Goal: Information Seeking & Learning: Learn about a topic

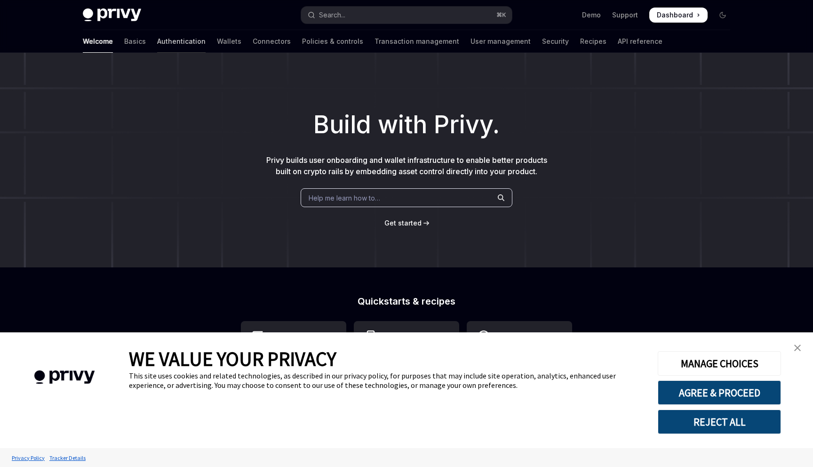
click at [157, 39] on link "Authentication" at bounding box center [181, 41] width 48 height 23
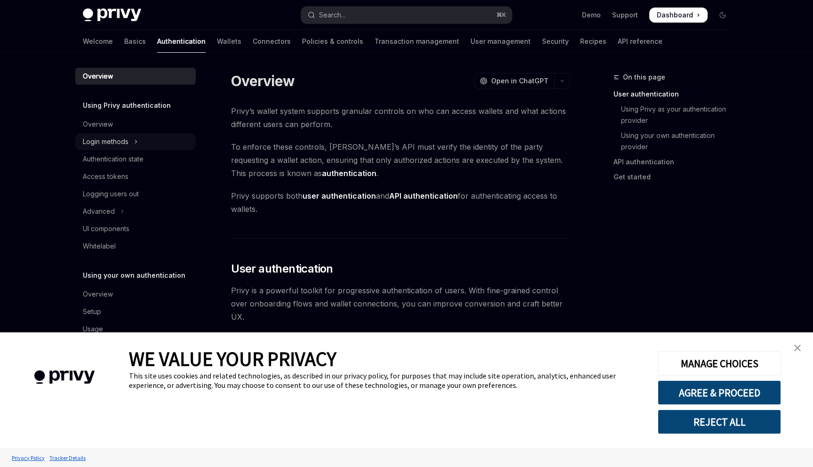
click at [109, 134] on button "Login methods" at bounding box center [135, 141] width 120 height 17
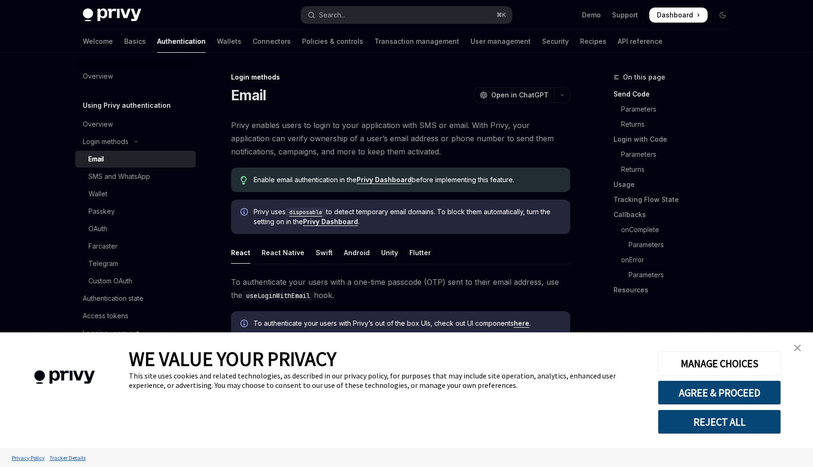
click at [801, 346] on link "close banner" at bounding box center [797, 347] width 19 height 19
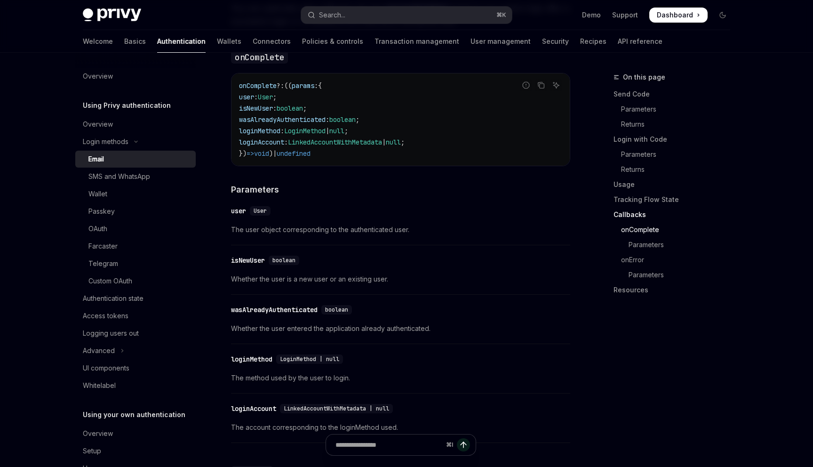
scroll to position [1417, 0]
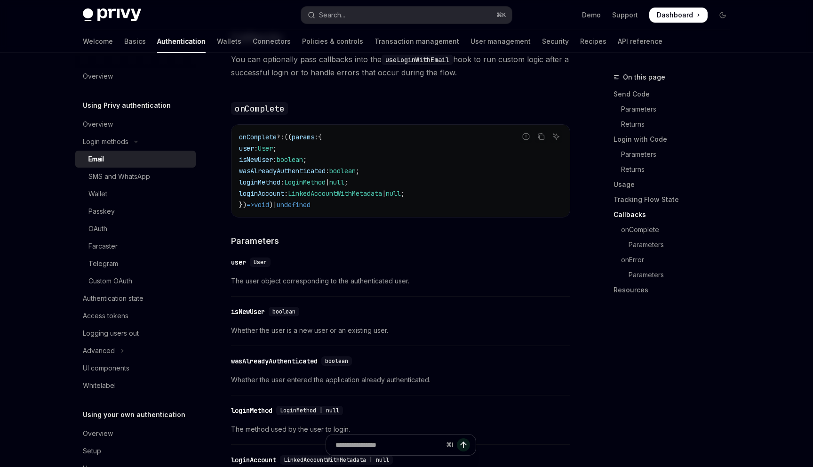
click at [370, 165] on code "onComplete ?: (( params : { user : User ; isNewUser : boolean ; wasAlreadyAuthe…" at bounding box center [400, 170] width 323 height 79
click at [128, 293] on div "Authentication state" at bounding box center [113, 298] width 61 height 11
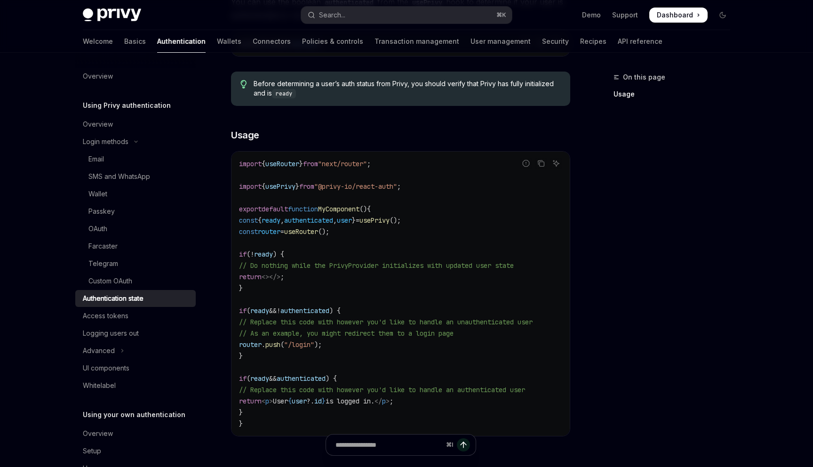
scroll to position [211, 0]
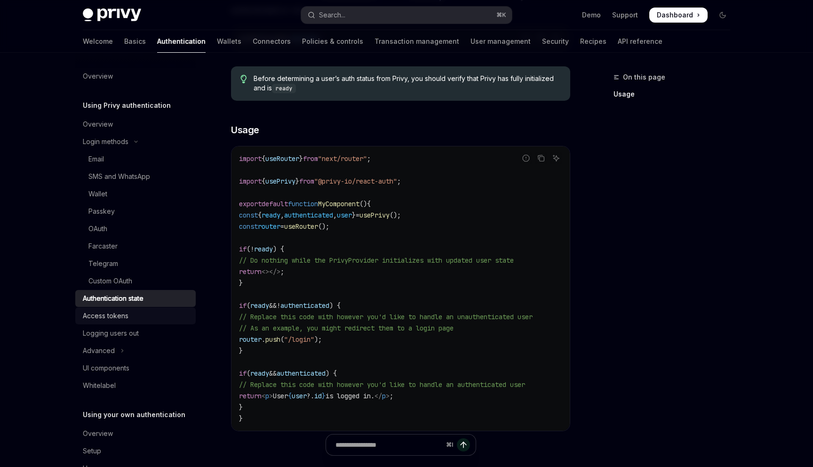
click at [134, 319] on div "Access tokens" at bounding box center [136, 315] width 107 height 11
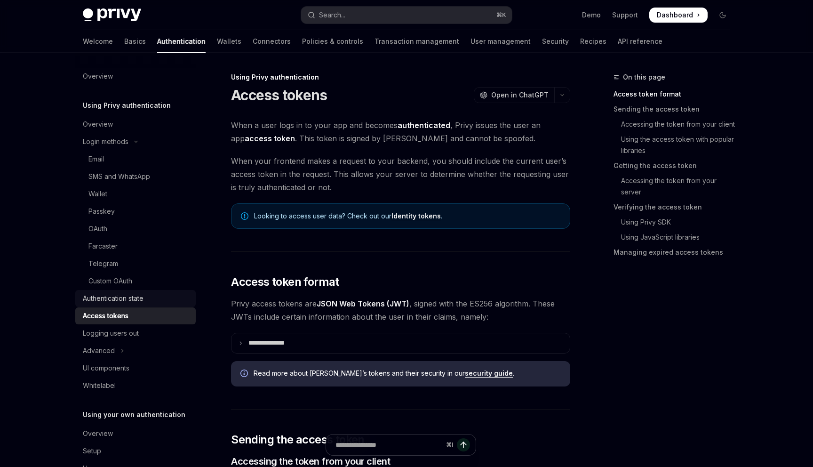
click at [153, 298] on div "Authentication state" at bounding box center [136, 298] width 107 height 11
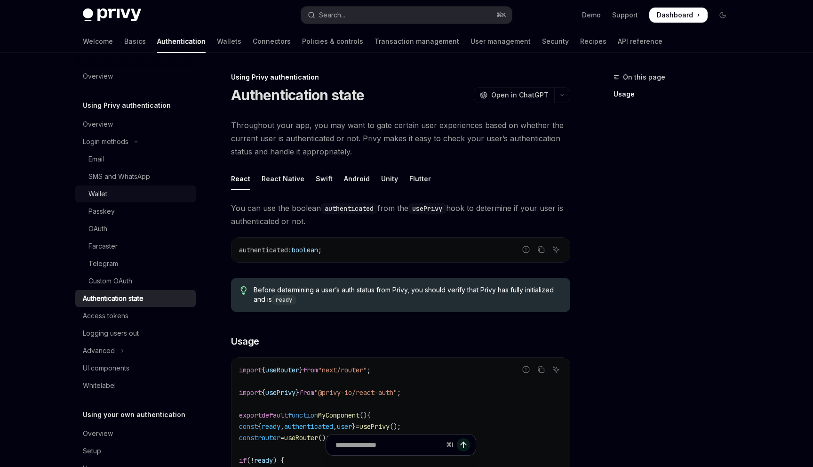
click at [125, 194] on div "Wallet" at bounding box center [139, 193] width 102 height 11
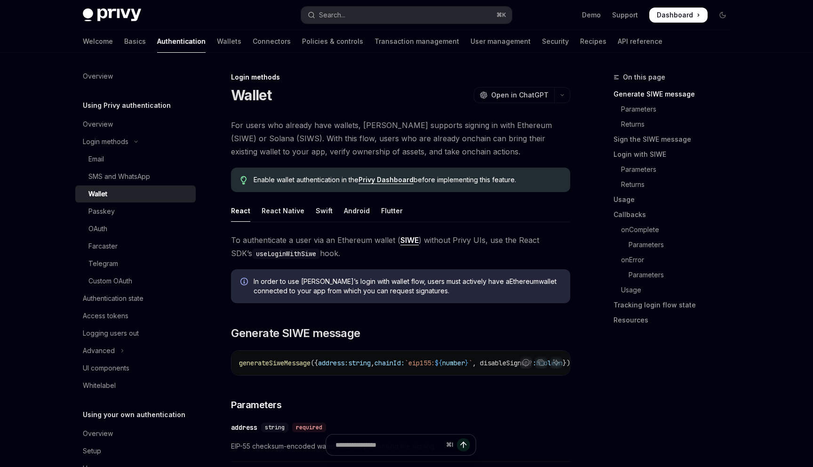
click at [309, 181] on span "Enable wallet authentication in the Privy Dashboard before implementing this fe…" at bounding box center [407, 179] width 307 height 9
click at [422, 169] on div "Enable wallet authentication in the Privy Dashboard before implementing this fe…" at bounding box center [400, 180] width 339 height 24
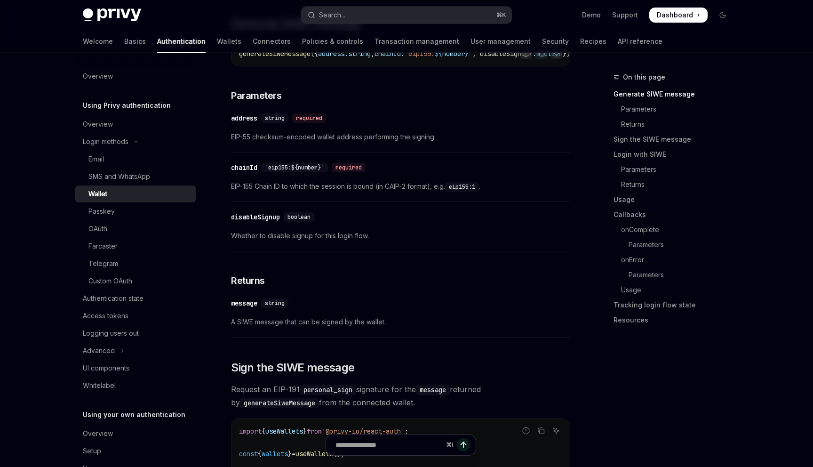
scroll to position [29, 0]
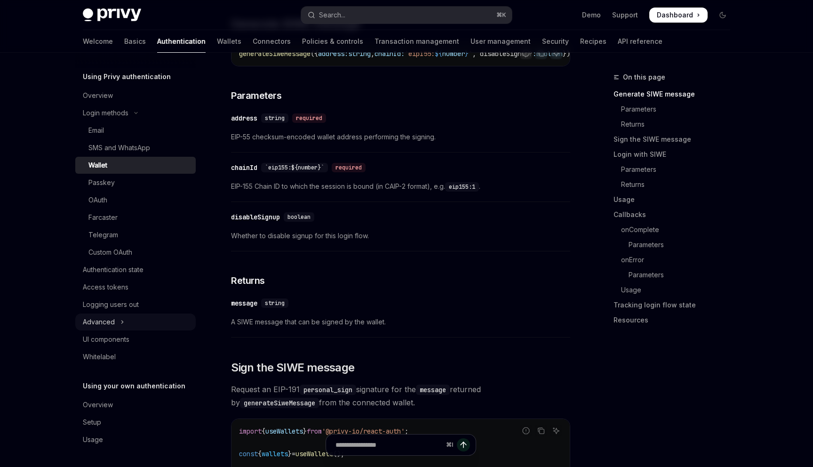
click at [150, 320] on button "Advanced" at bounding box center [135, 321] width 120 height 17
click at [129, 320] on button "Advanced" at bounding box center [135, 321] width 120 height 17
click at [108, 414] on link "Setup" at bounding box center [135, 422] width 120 height 17
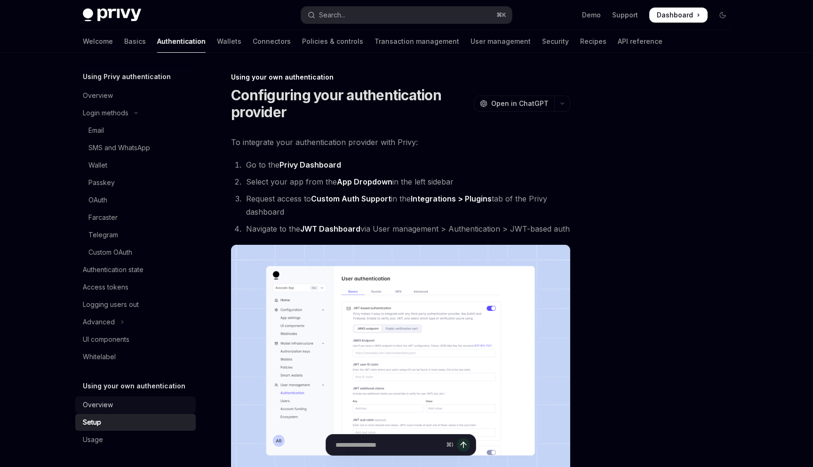
click at [113, 406] on div "Overview" at bounding box center [136, 404] width 107 height 11
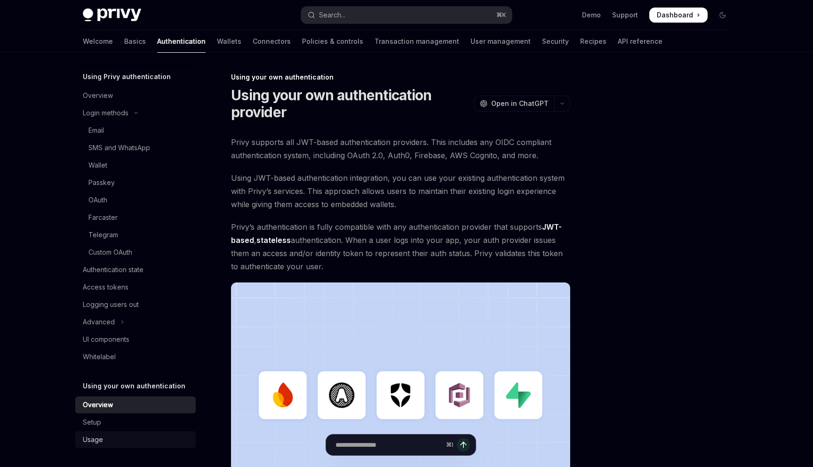
click at [99, 441] on div "Usage" at bounding box center [93, 439] width 20 height 11
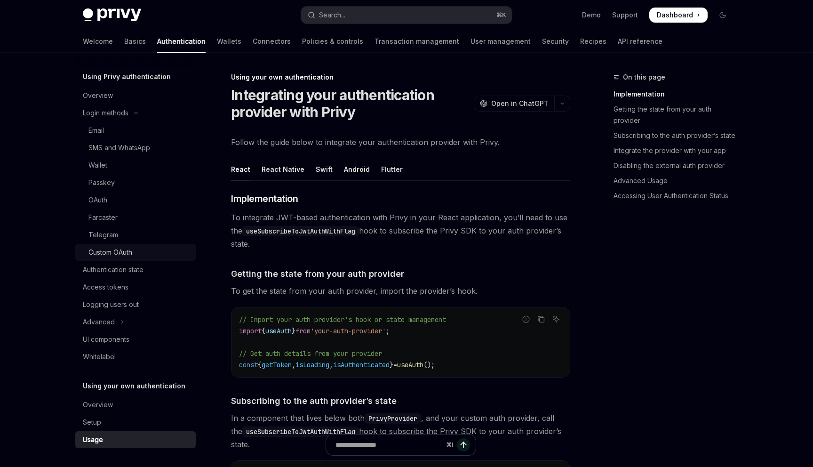
click at [176, 254] on div "Custom OAuth" at bounding box center [139, 252] width 102 height 11
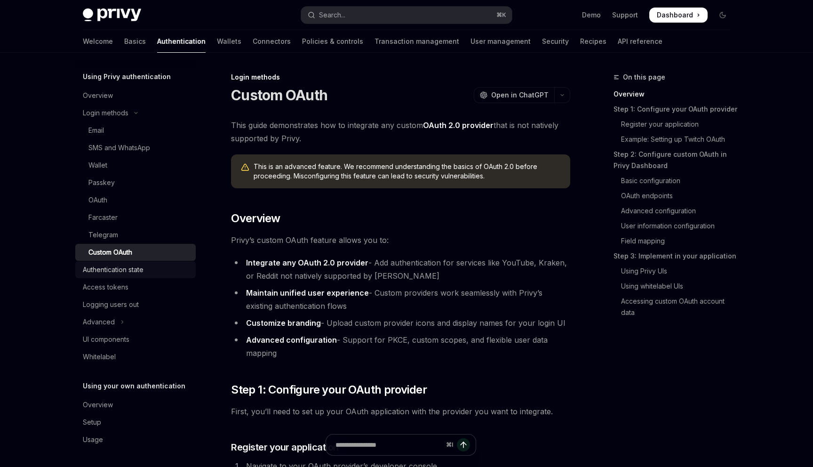
click at [163, 267] on div "Authentication state" at bounding box center [136, 269] width 107 height 11
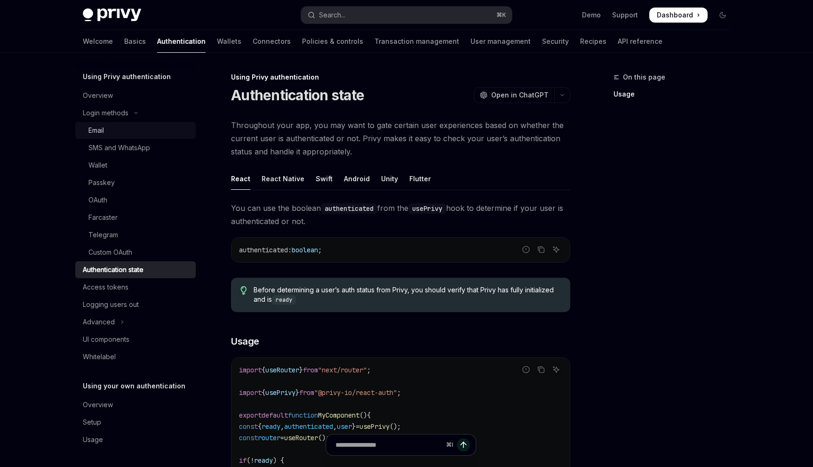
click at [127, 138] on link "Email" at bounding box center [135, 130] width 120 height 17
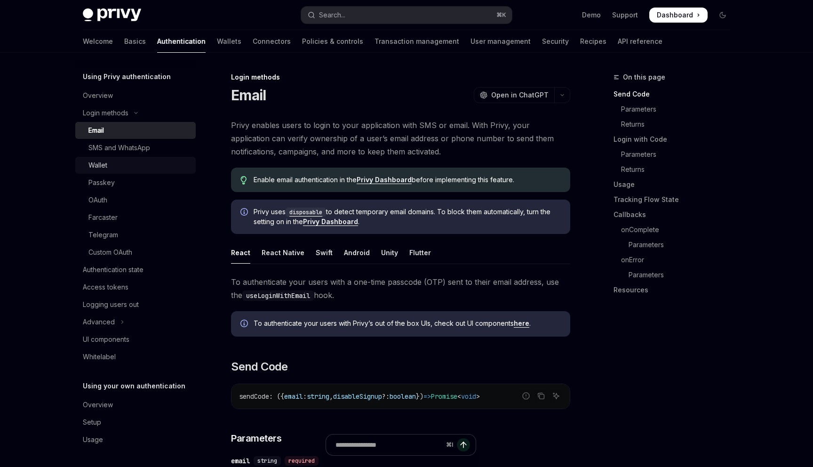
click at [107, 171] on link "Wallet" at bounding box center [135, 165] width 120 height 17
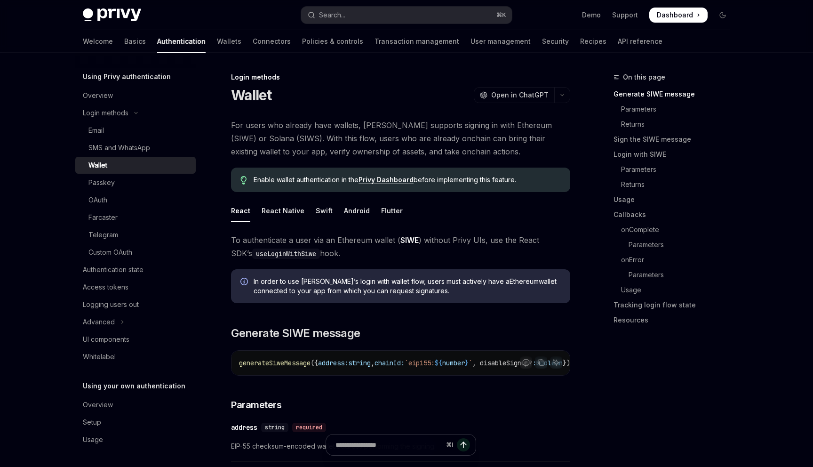
click at [196, 44] on div "Welcome Basics Authentication Wallets Connectors Policies & controls Transactio…" at bounding box center [373, 41] width 580 height 23
click at [217, 43] on link "Wallets" at bounding box center [229, 41] width 24 height 23
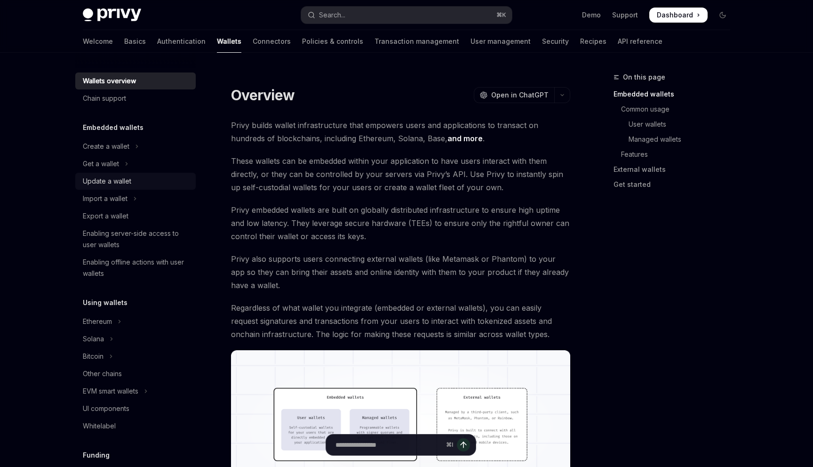
click at [126, 174] on link "Update a wallet" at bounding box center [135, 181] width 120 height 17
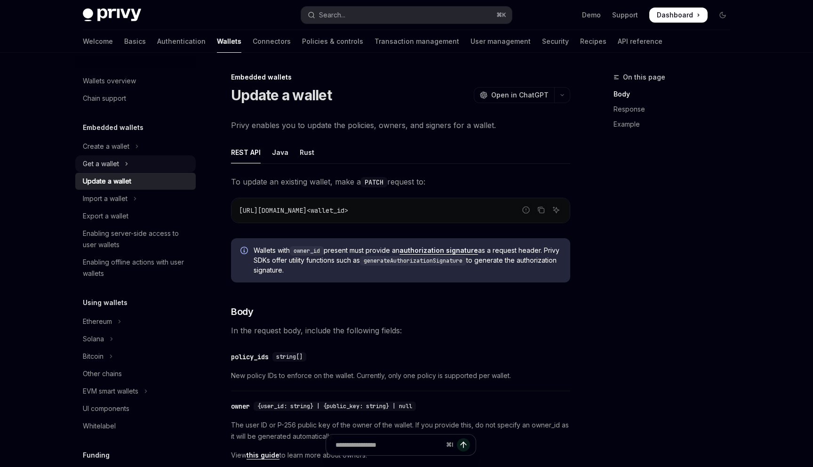
click at [127, 163] on icon "Toggle Get a wallet section" at bounding box center [126, 163] width 1 height 3
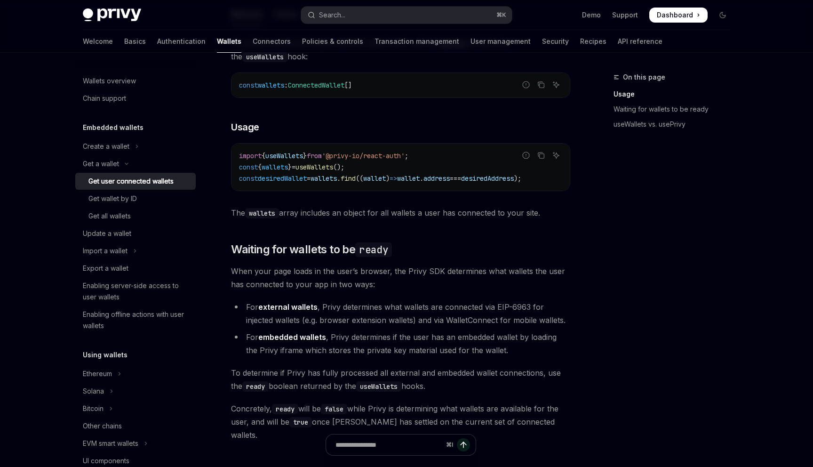
scroll to position [439, 0]
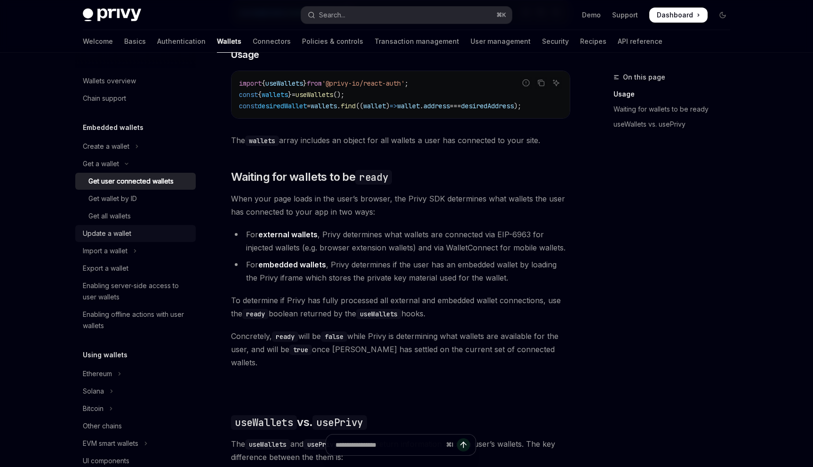
click at [161, 241] on link "Update a wallet" at bounding box center [135, 233] width 120 height 17
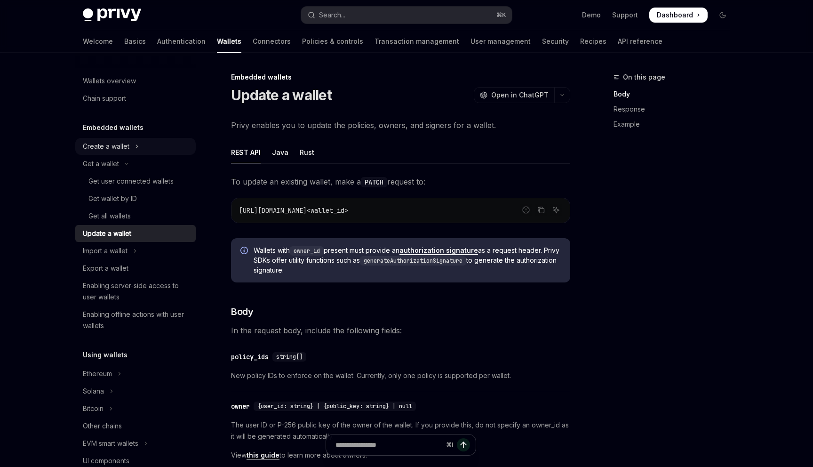
click at [166, 145] on button "Create a wallet" at bounding box center [135, 146] width 120 height 17
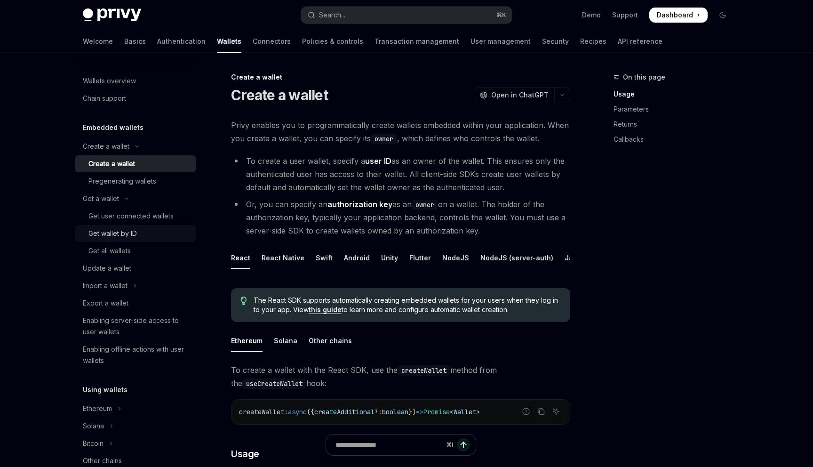
click at [146, 227] on link "Get wallet by ID" at bounding box center [135, 233] width 120 height 17
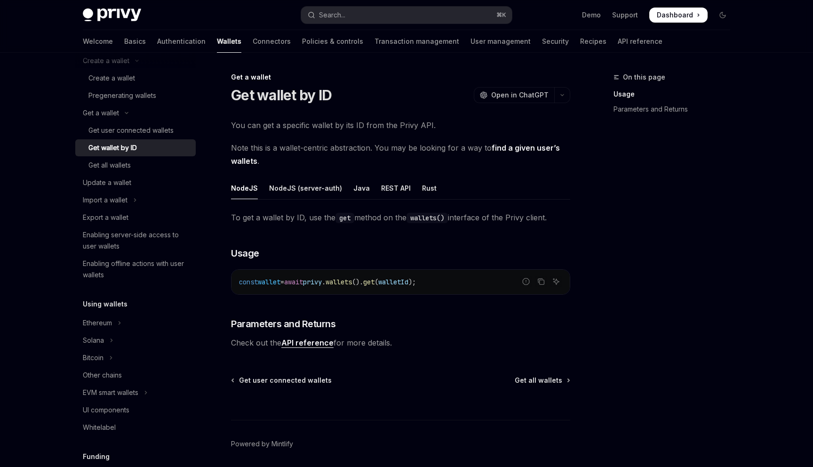
scroll to position [98, 0]
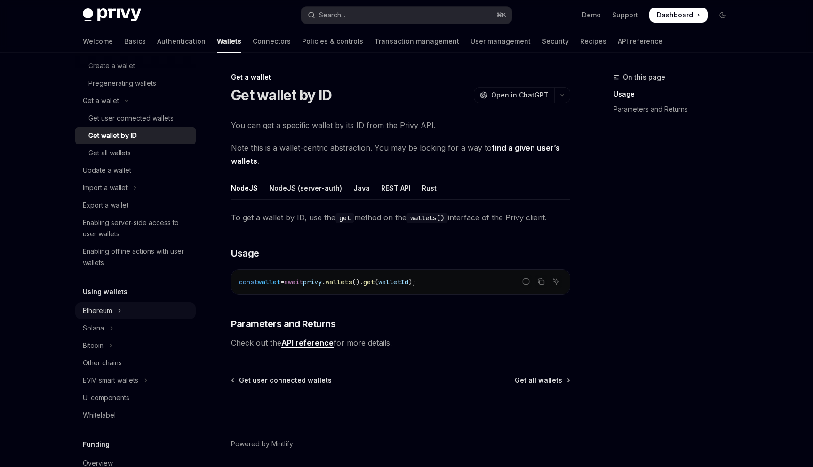
click at [118, 311] on icon "Toggle Ethereum section" at bounding box center [120, 310] width 4 height 11
type textarea "*"
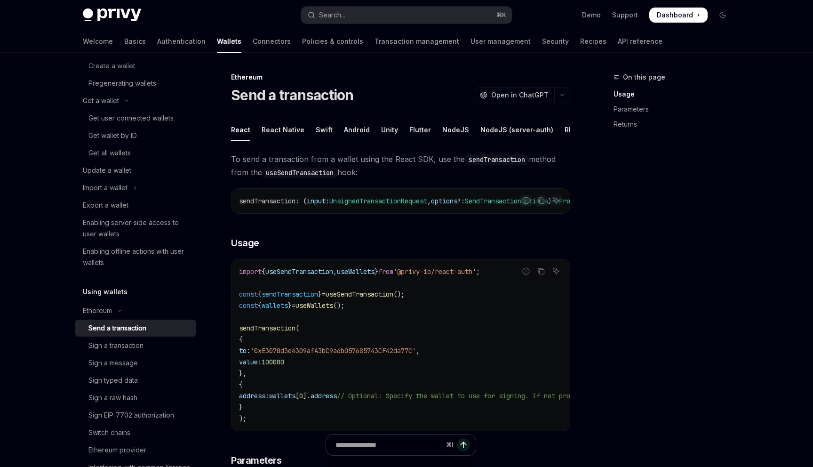
click at [374, 380] on code "import { useSendTransaction , useWallets } from '@privy-io/react-auth' ; const …" at bounding box center [485, 345] width 493 height 158
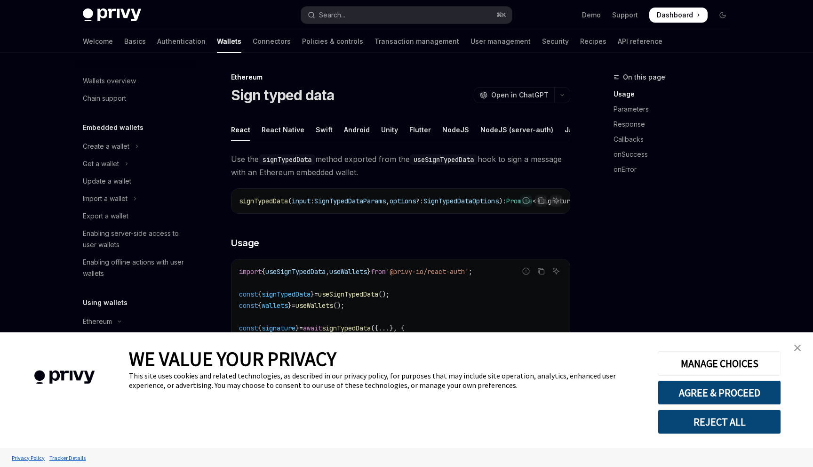
click at [795, 350] on img "close banner" at bounding box center [797, 347] width 7 height 7
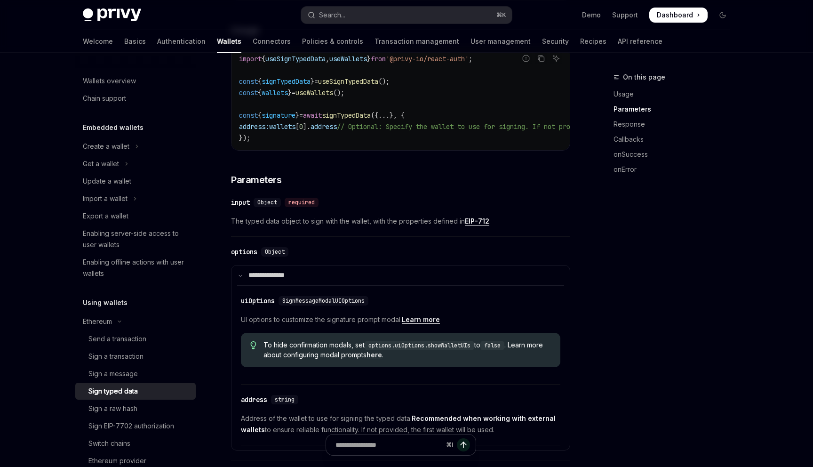
scroll to position [351, 0]
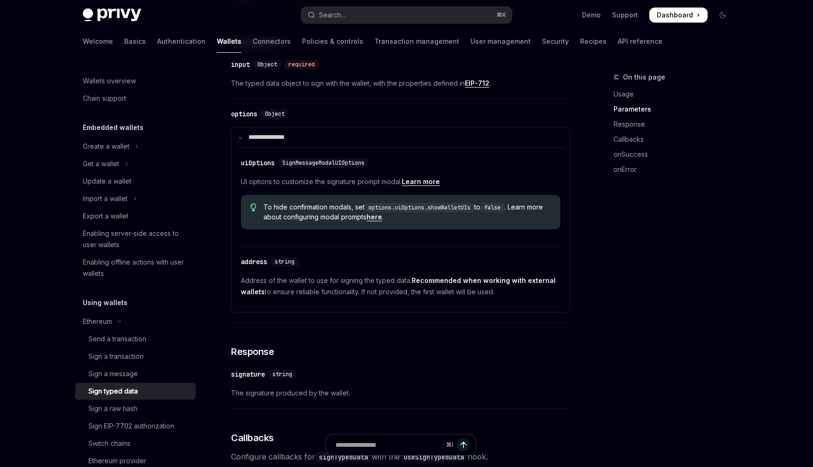
click at [382, 221] on link "here" at bounding box center [375, 217] width 16 height 8
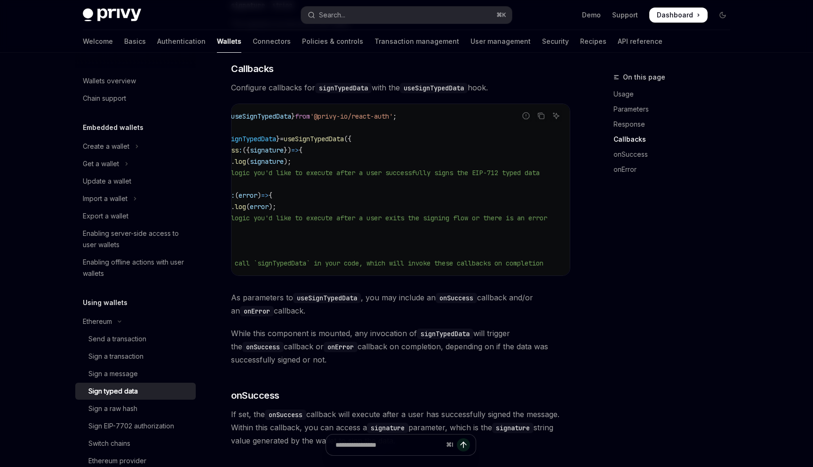
scroll to position [0, 0]
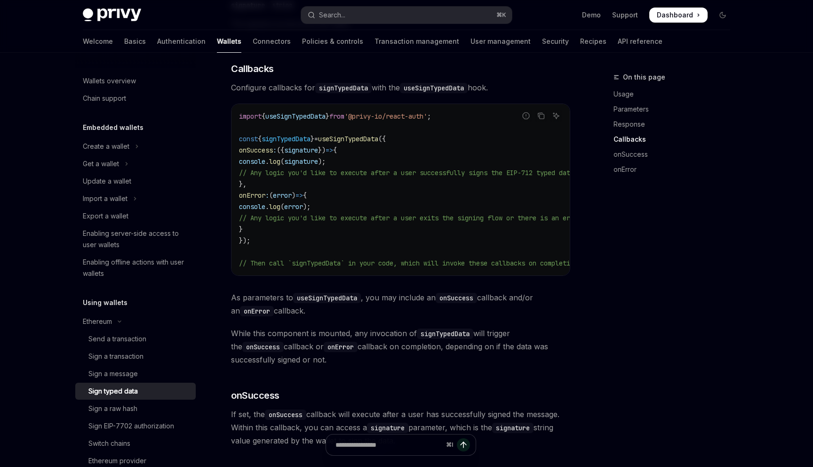
click at [430, 207] on code "import { useSignTypedData } from '@privy-io/react-auth' ; const { signTypedData…" at bounding box center [421, 190] width 365 height 158
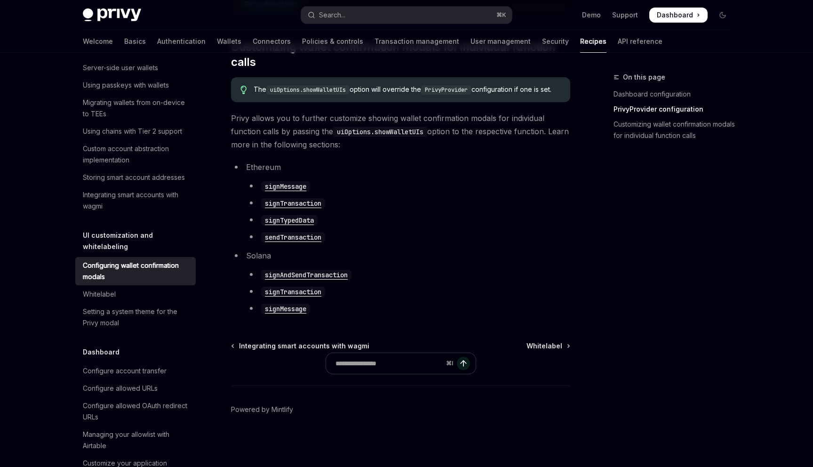
scroll to position [525, 0]
type textarea "*"
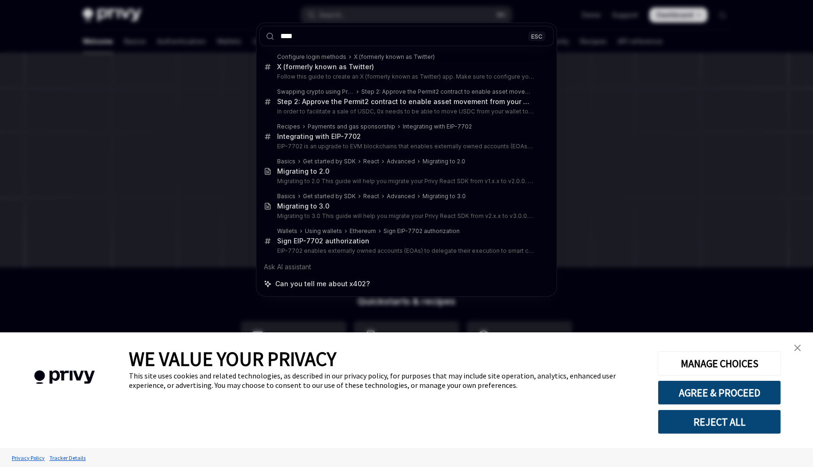
click at [406, 39] on input "****" at bounding box center [406, 36] width 295 height 20
type input "****"
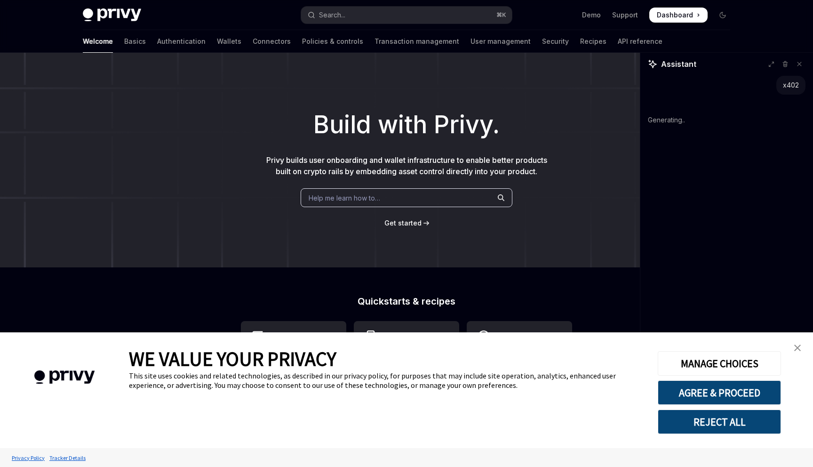
click at [701, 425] on button "REJECT ALL" at bounding box center [719, 421] width 123 height 24
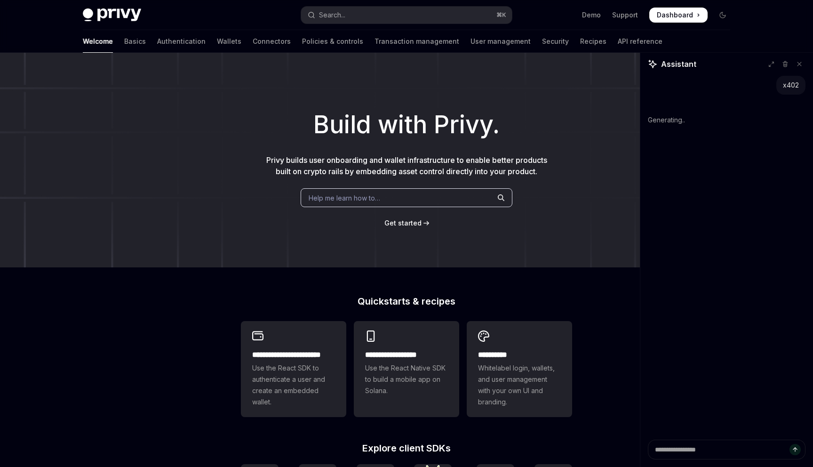
type textarea "*"
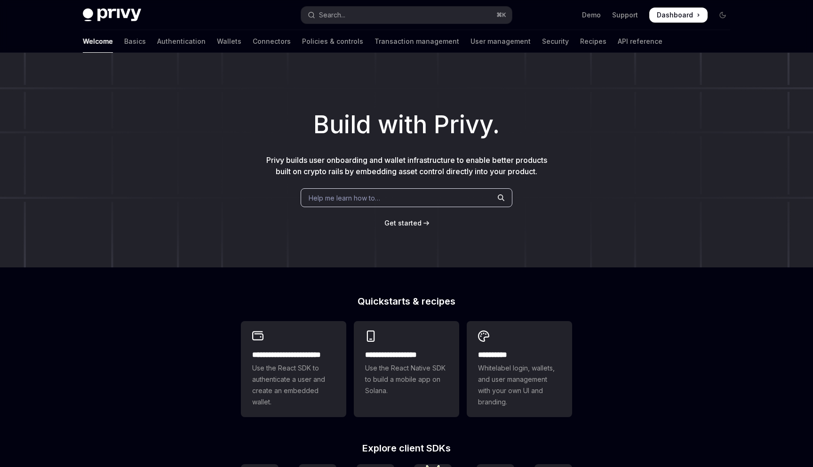
click at [546, 14] on div "Demo Support Dashboard Dashboard" at bounding box center [625, 15] width 211 height 15
click at [553, 11] on div "Demo Support Dashboard Dashboard" at bounding box center [625, 15] width 211 height 15
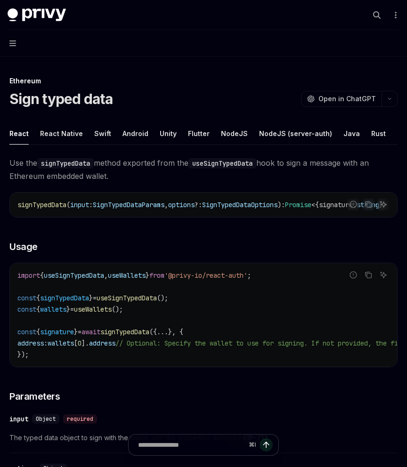
click at [183, 173] on span "Use the signTypedData method exported from the useSignTypedData hook to sign a …" at bounding box center [203, 169] width 388 height 26
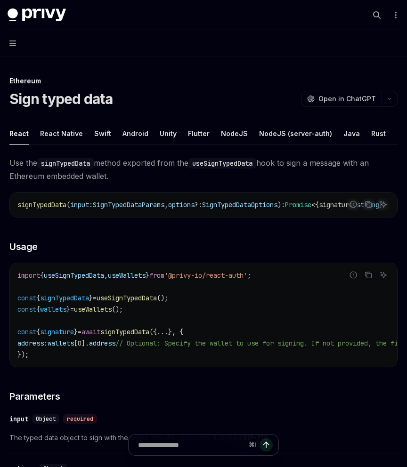
click at [170, 172] on span "Use the signTypedData method exported from the useSignTypedData hook to sign a …" at bounding box center [203, 169] width 388 height 26
click at [270, 175] on span "Use the signTypedData method exported from the useSignTypedData hook to sign a …" at bounding box center [203, 169] width 388 height 26
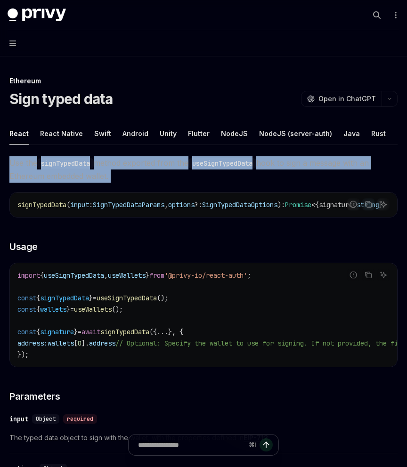
click at [270, 175] on span "Use the signTypedData method exported from the useSignTypedData hook to sign a …" at bounding box center [203, 169] width 388 height 26
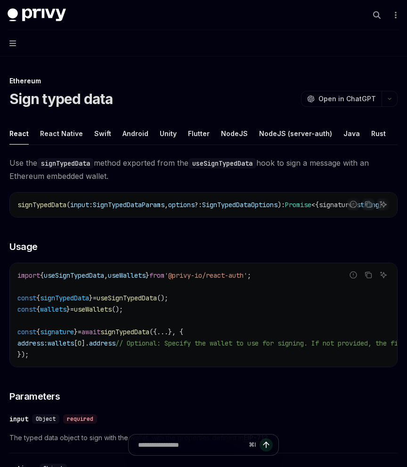
click at [270, 175] on span "Use the signTypedData method exported from the useSignTypedData hook to sign a …" at bounding box center [203, 169] width 388 height 26
